Goal: Task Accomplishment & Management: Use online tool/utility

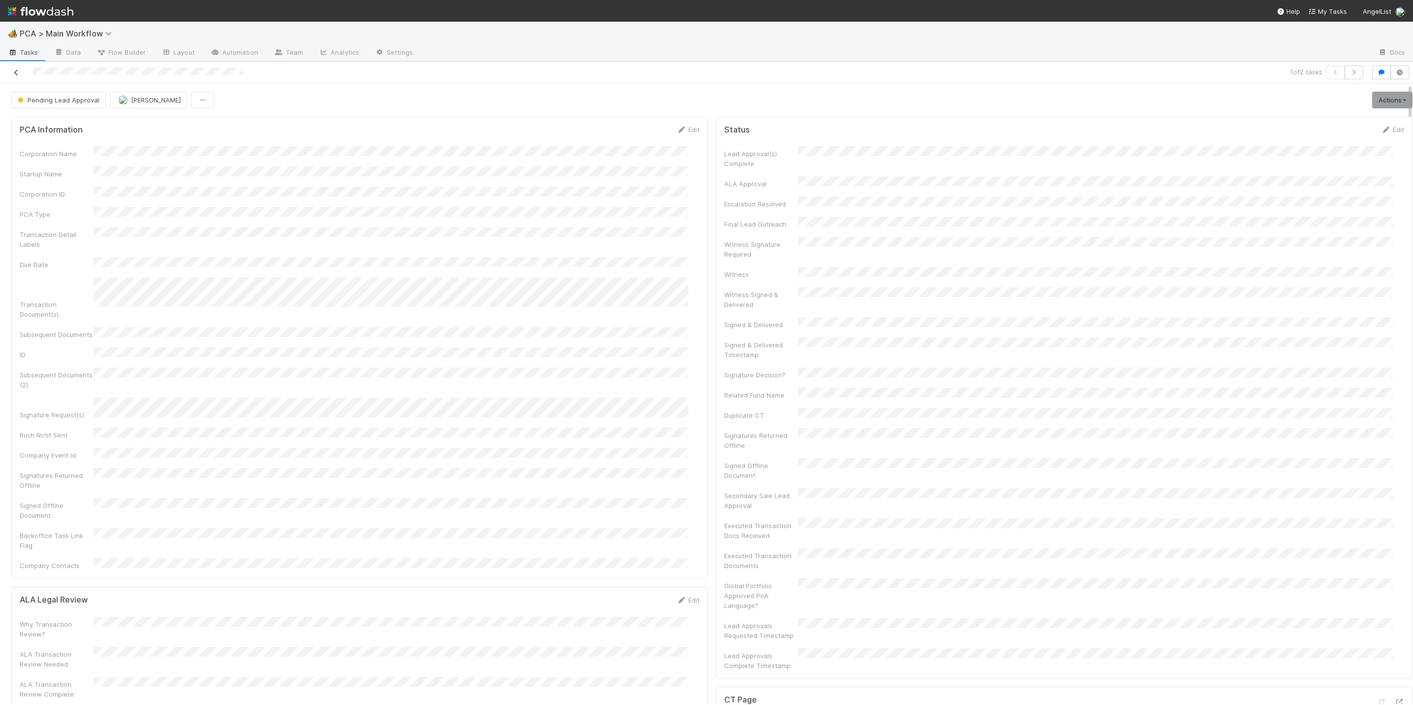
click at [13, 74] on icon at bounding box center [16, 72] width 10 height 6
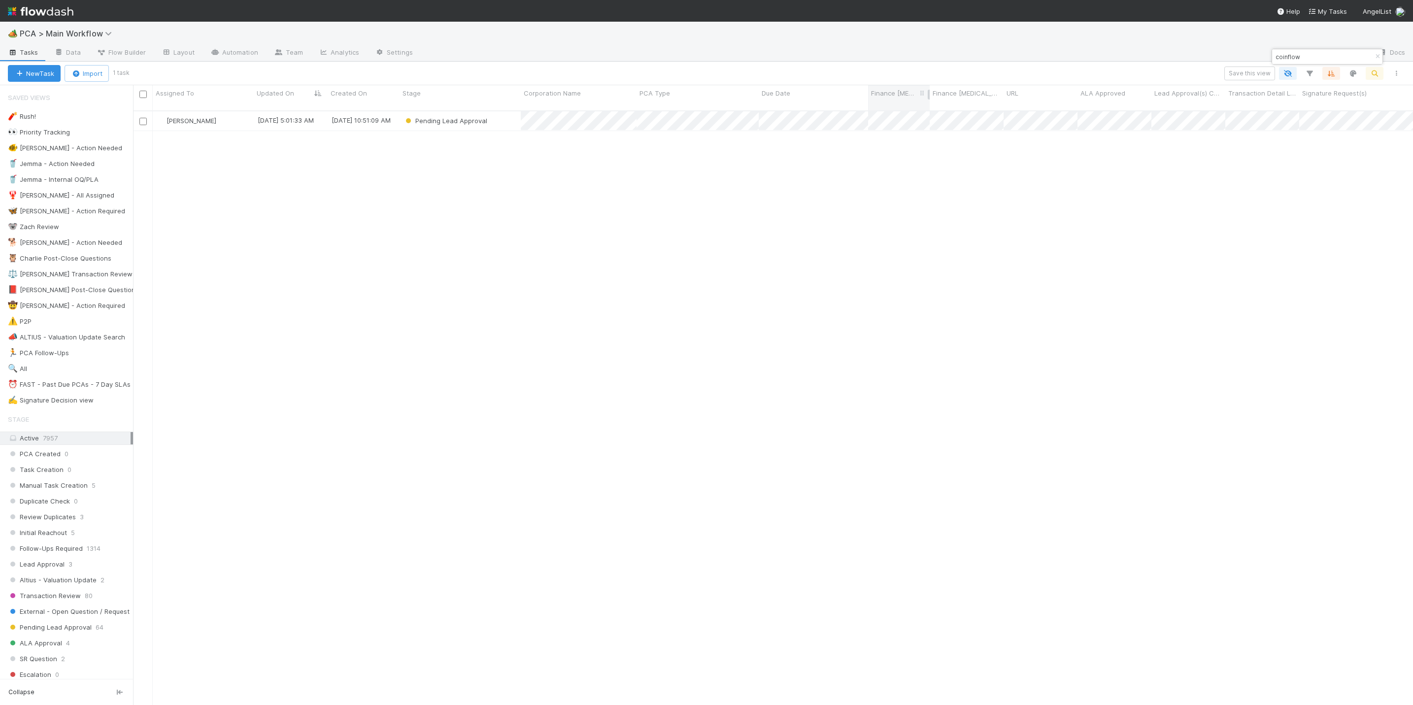
scroll to position [590, 1269]
click at [1376, 57] on icon "button" at bounding box center [1378, 57] width 10 height 6
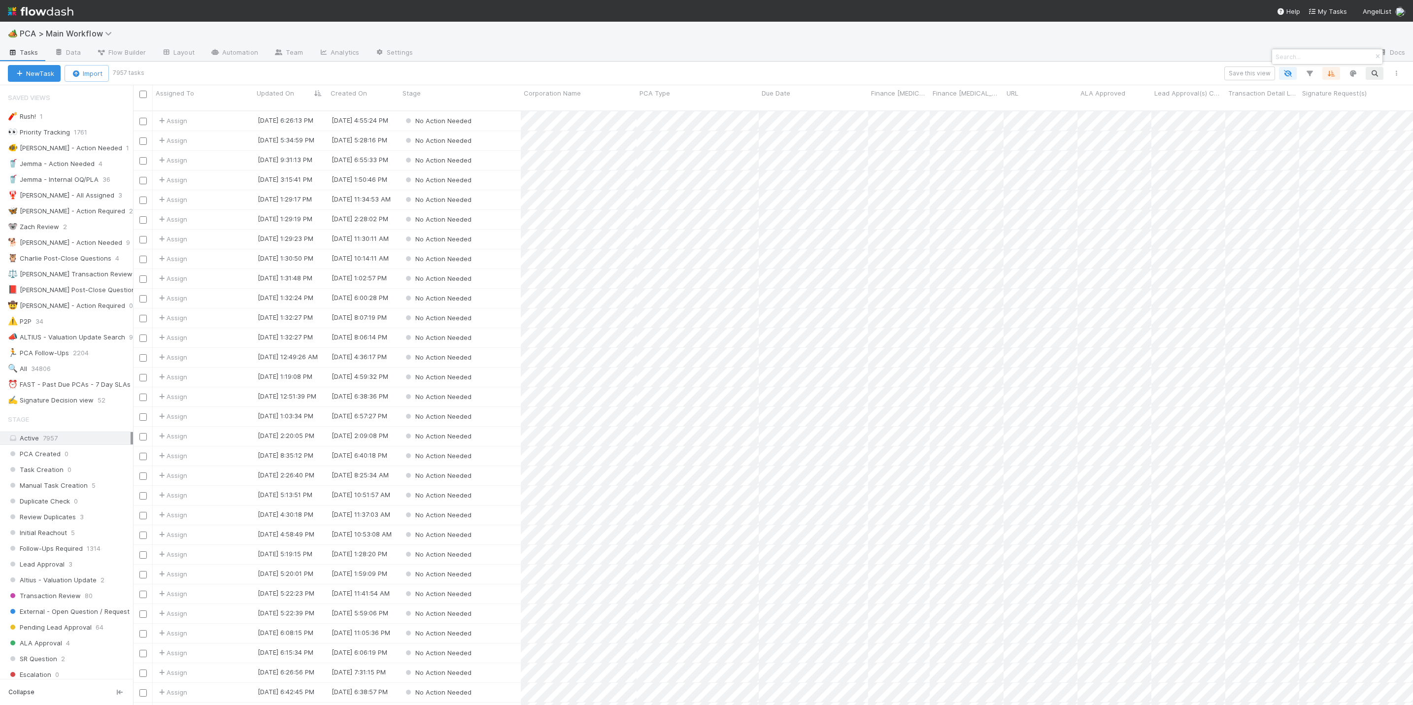
click at [726, 204] on div at bounding box center [706, 352] width 1413 height 705
click at [1256, 40] on div "🏕️ PCA > Main Workflow" at bounding box center [706, 34] width 1413 height 24
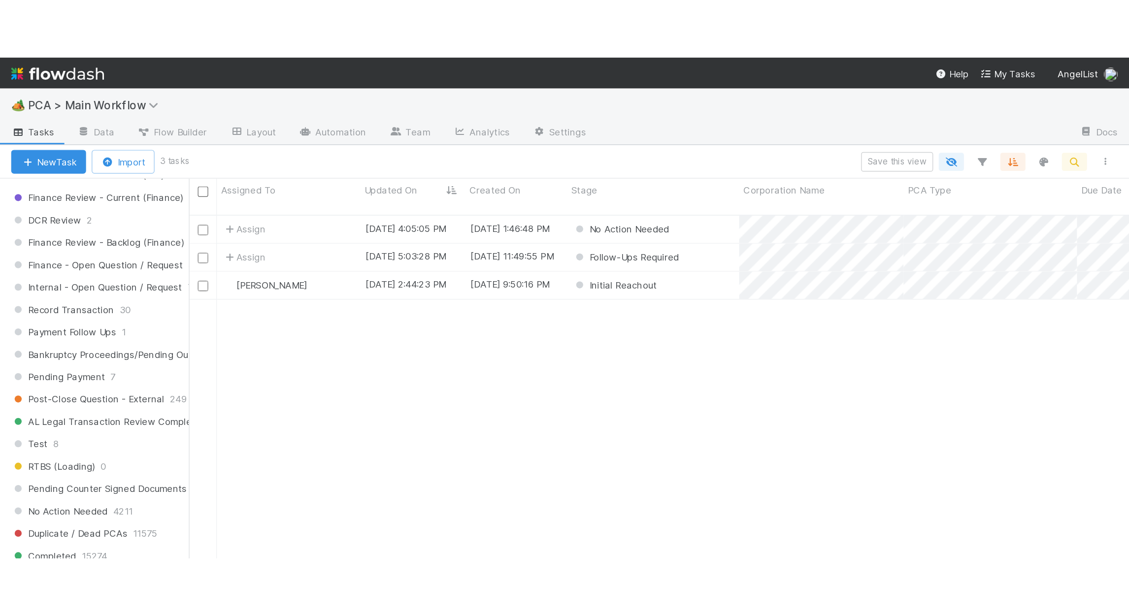
scroll to position [502, 985]
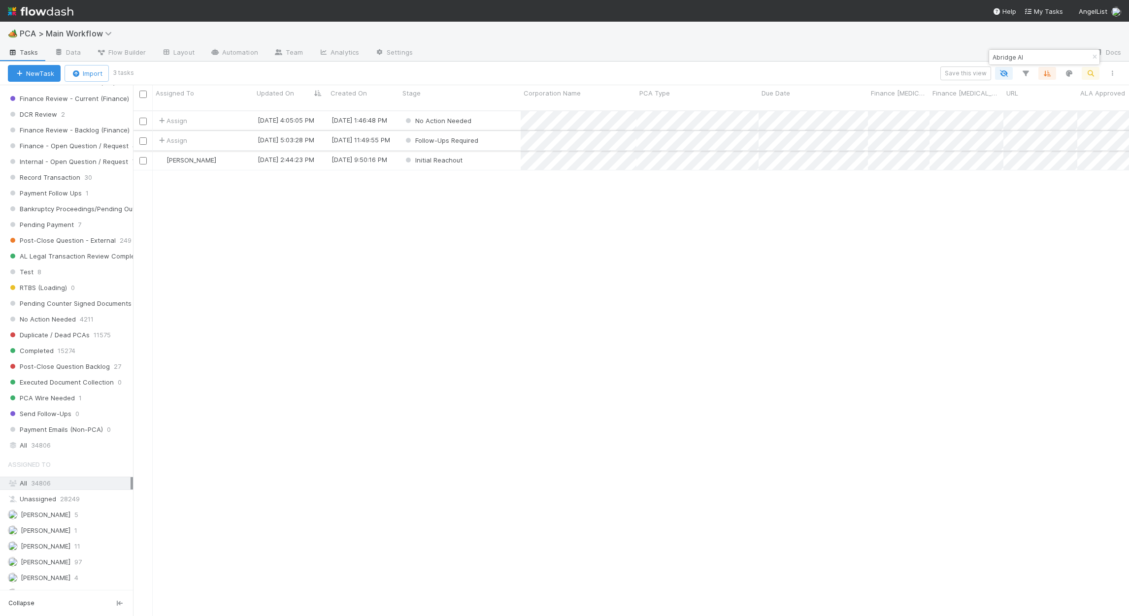
type input "Abridge AI"
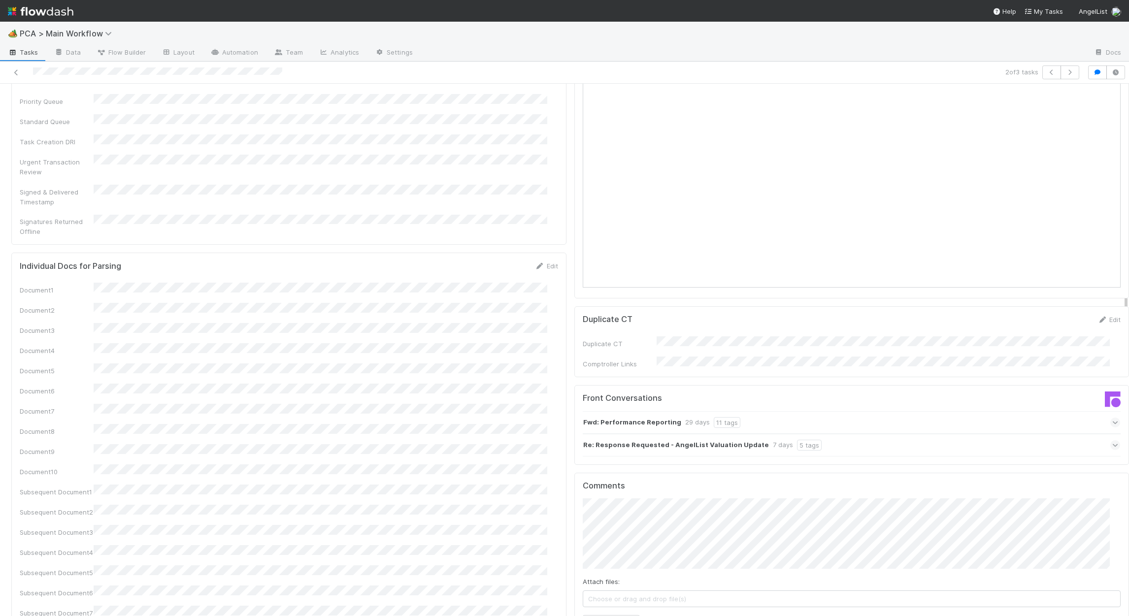
scroll to position [1109, 0]
click at [602, 615] on button "Add Comment" at bounding box center [611, 623] width 57 height 17
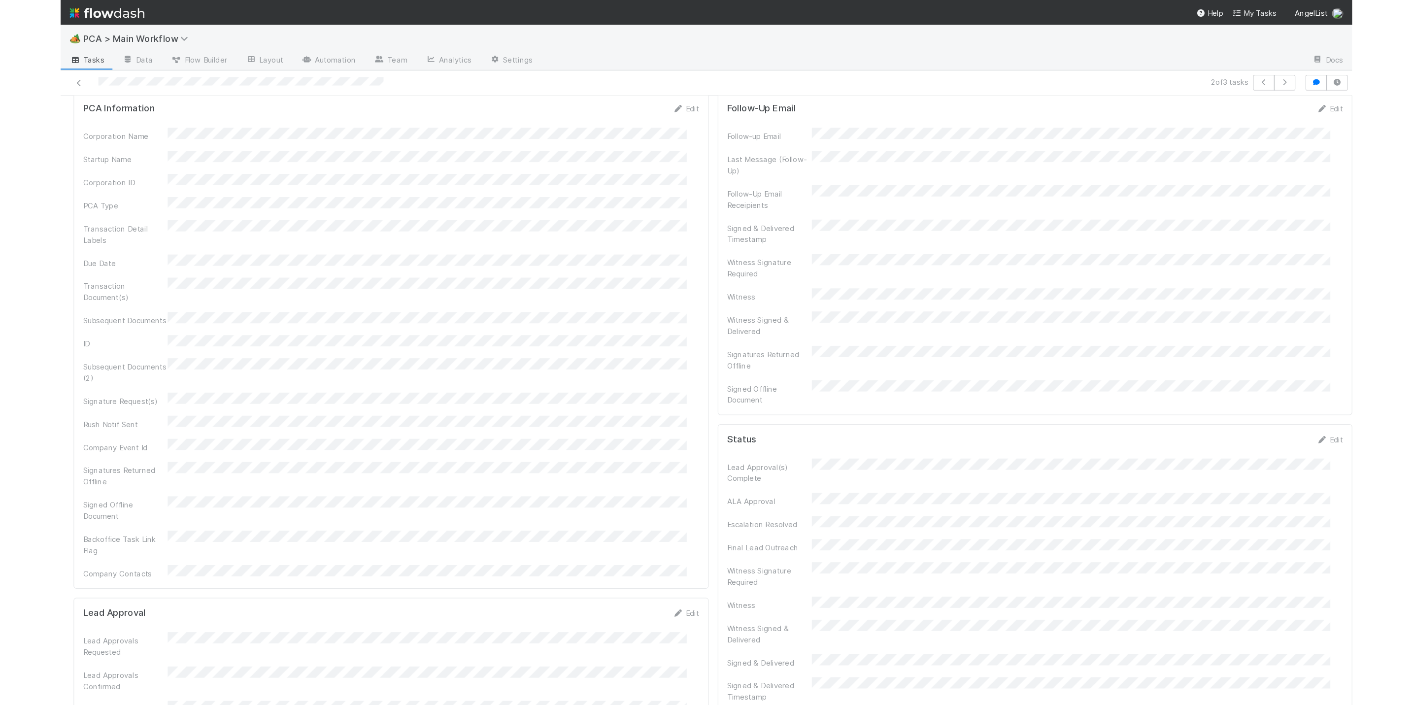
scroll to position [0, 0]
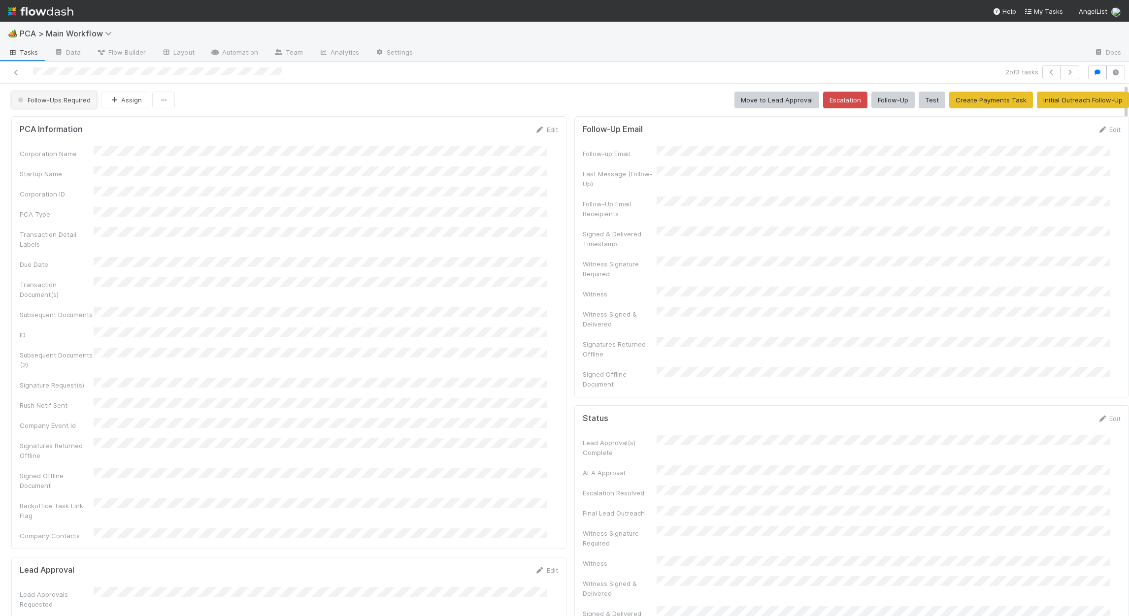
click at [62, 94] on button "Follow-Ups Required" at bounding box center [54, 100] width 86 height 17
click at [87, 159] on span "Duplicate / Dead PCAs" at bounding box center [55, 159] width 82 height 8
